Goal: Information Seeking & Learning: Learn about a topic

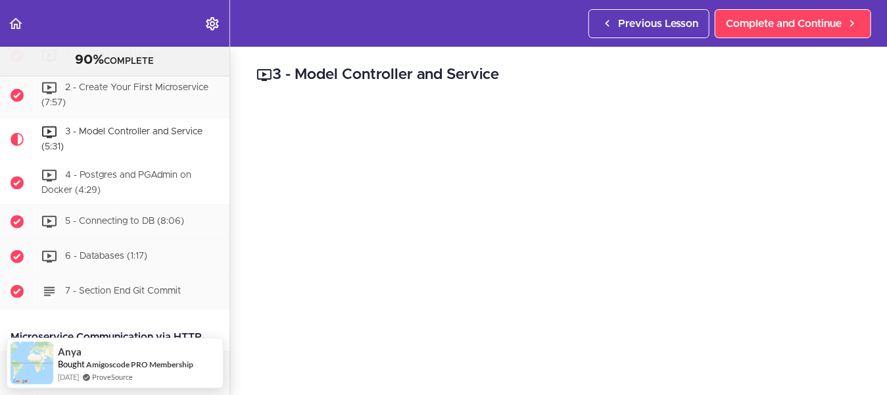
scroll to position [564, 0]
click at [121, 126] on span "3 - Model Controller and Service (5:31)" at bounding box center [121, 138] width 161 height 24
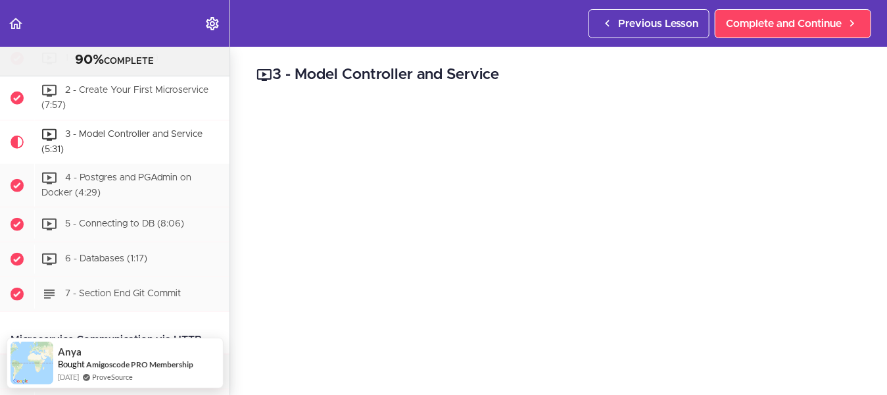
click at [122, 86] on span "2 - Create Your First Microservice (7:57)" at bounding box center [124, 98] width 167 height 24
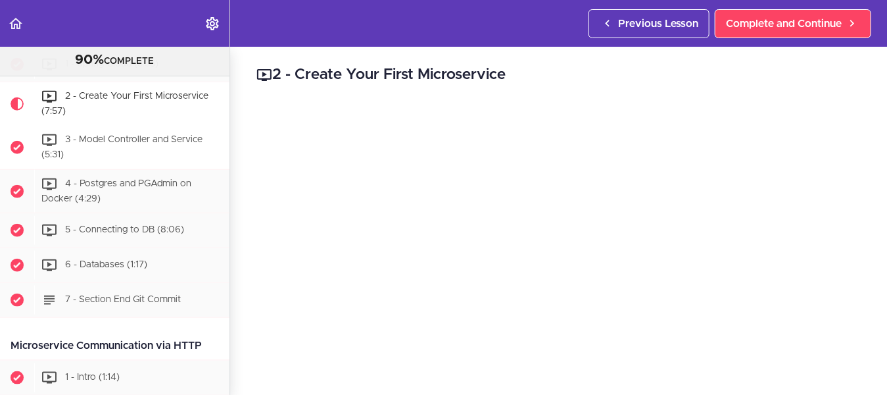
scroll to position [538, 0]
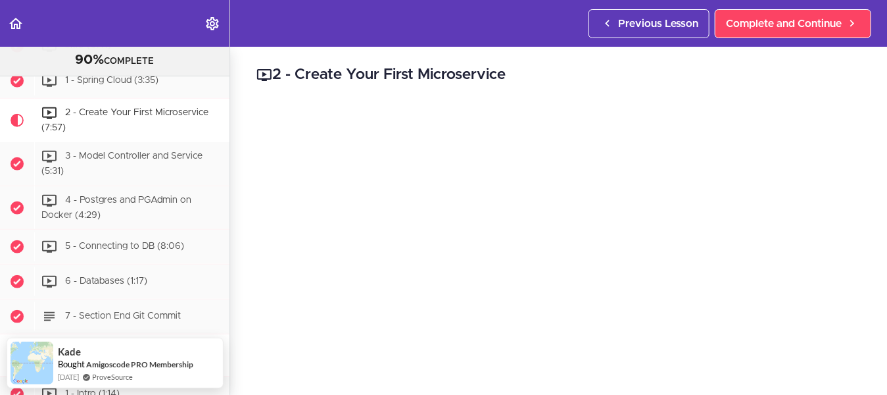
click at [18, 22] on icon "Back to course curriculum" at bounding box center [16, 24] width 16 height 16
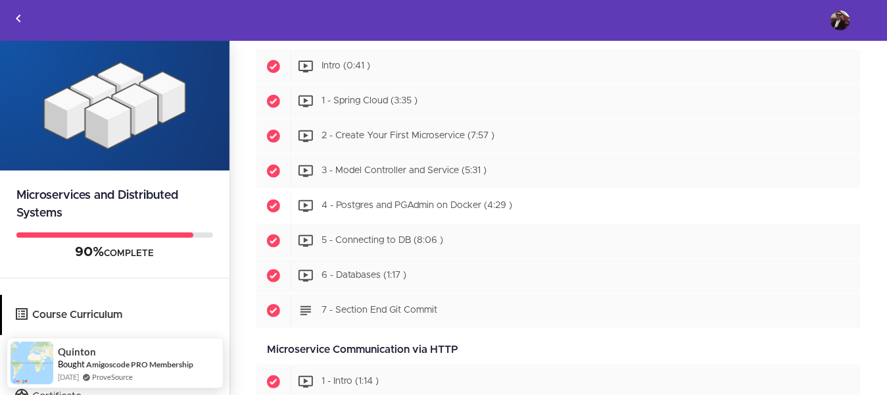
scroll to position [502, 0]
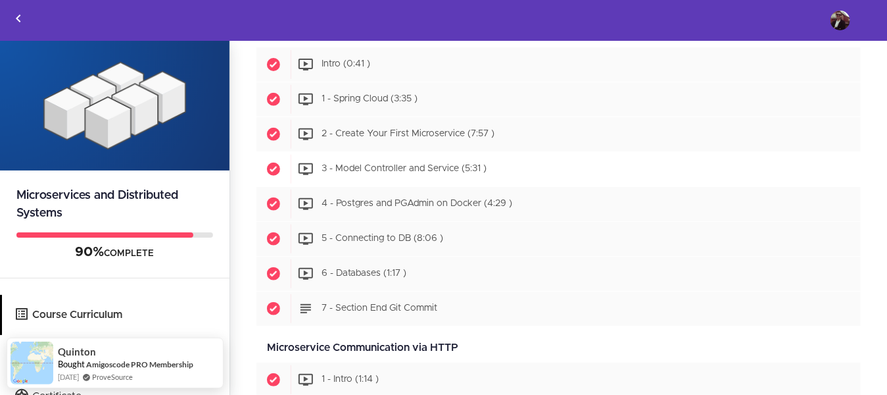
click at [420, 173] on span "3 - Model Controller and Service (5:31 )" at bounding box center [404, 168] width 165 height 9
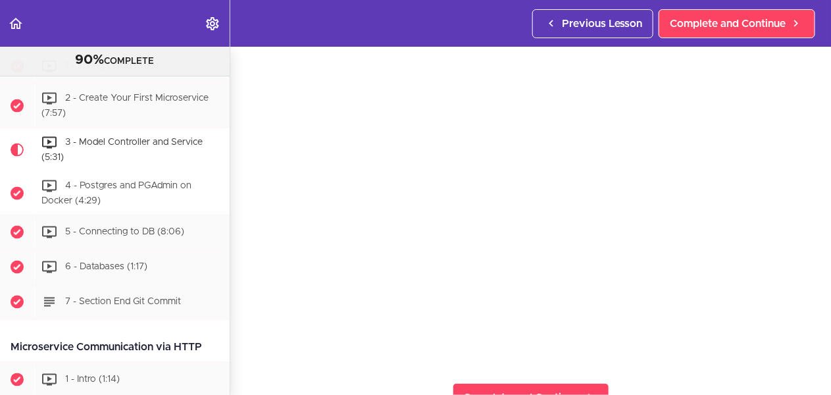
scroll to position [560, 0]
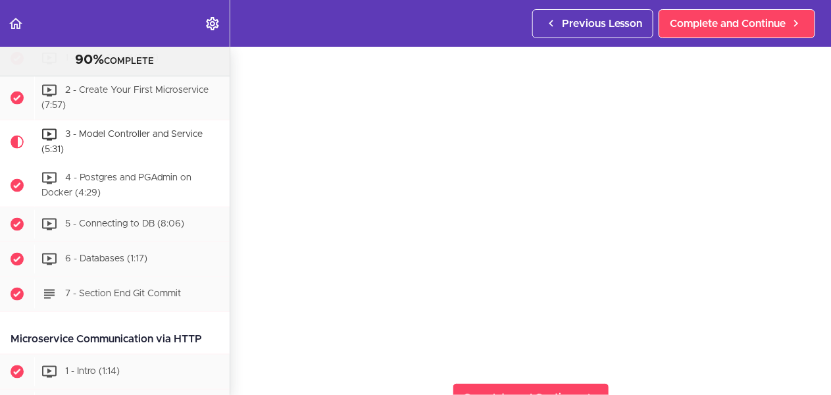
click at [122, 179] on span "4 - Postgres and PGAdmin on Docker (4:29)" at bounding box center [116, 185] width 150 height 24
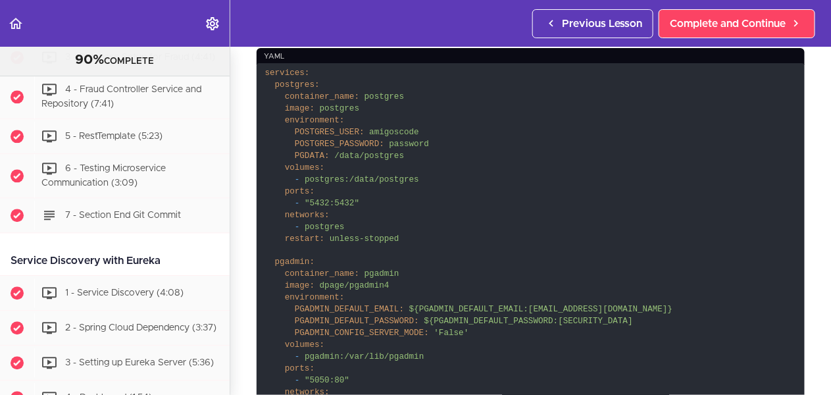
scroll to position [387, 0]
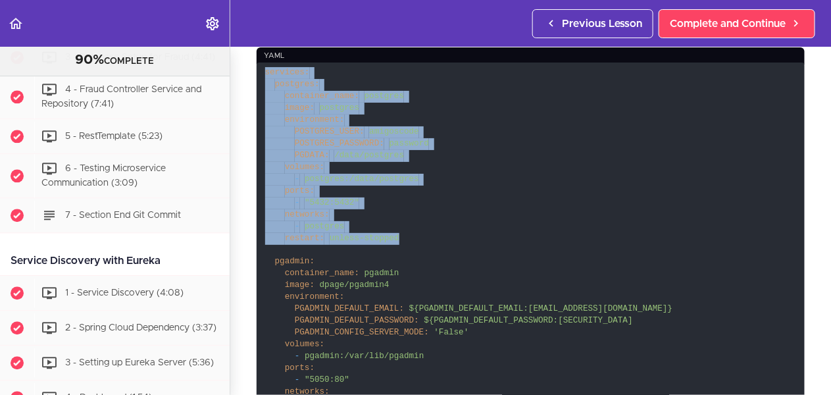
drag, startPoint x: 266, startPoint y: 72, endPoint x: 418, endPoint y: 239, distance: 226.2
click at [418, 239] on code "services: postgres: container_name: postgres image: postgres environment: POSTG…" at bounding box center [530, 291] width 548 height 458
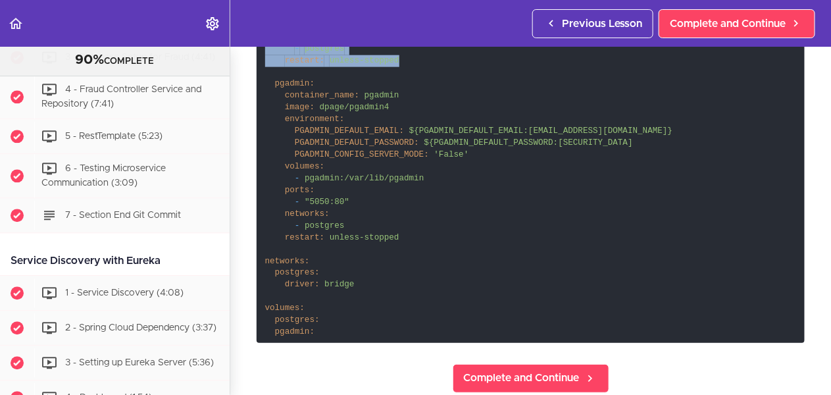
scroll to position [588, 0]
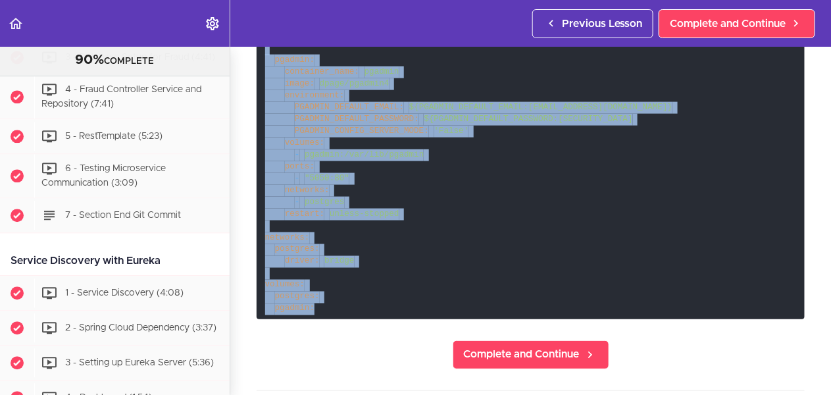
click at [327, 301] on code "services: postgres: container_name: postgres image: postgres environment: POSTG…" at bounding box center [530, 90] width 548 height 458
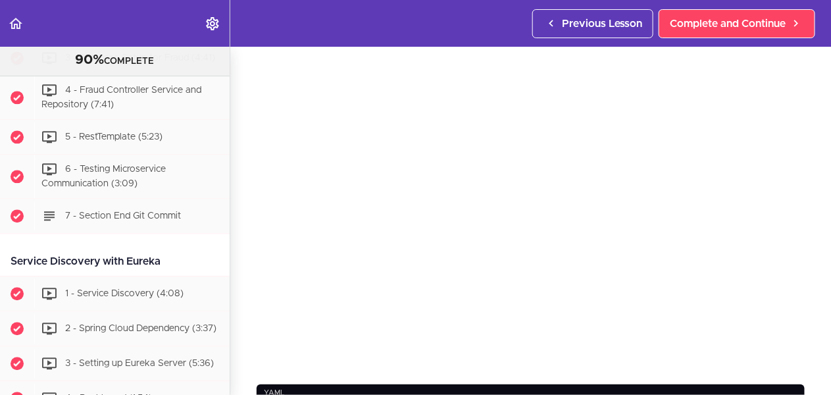
scroll to position [57, 0]
